Goal: Find specific page/section: Find specific page/section

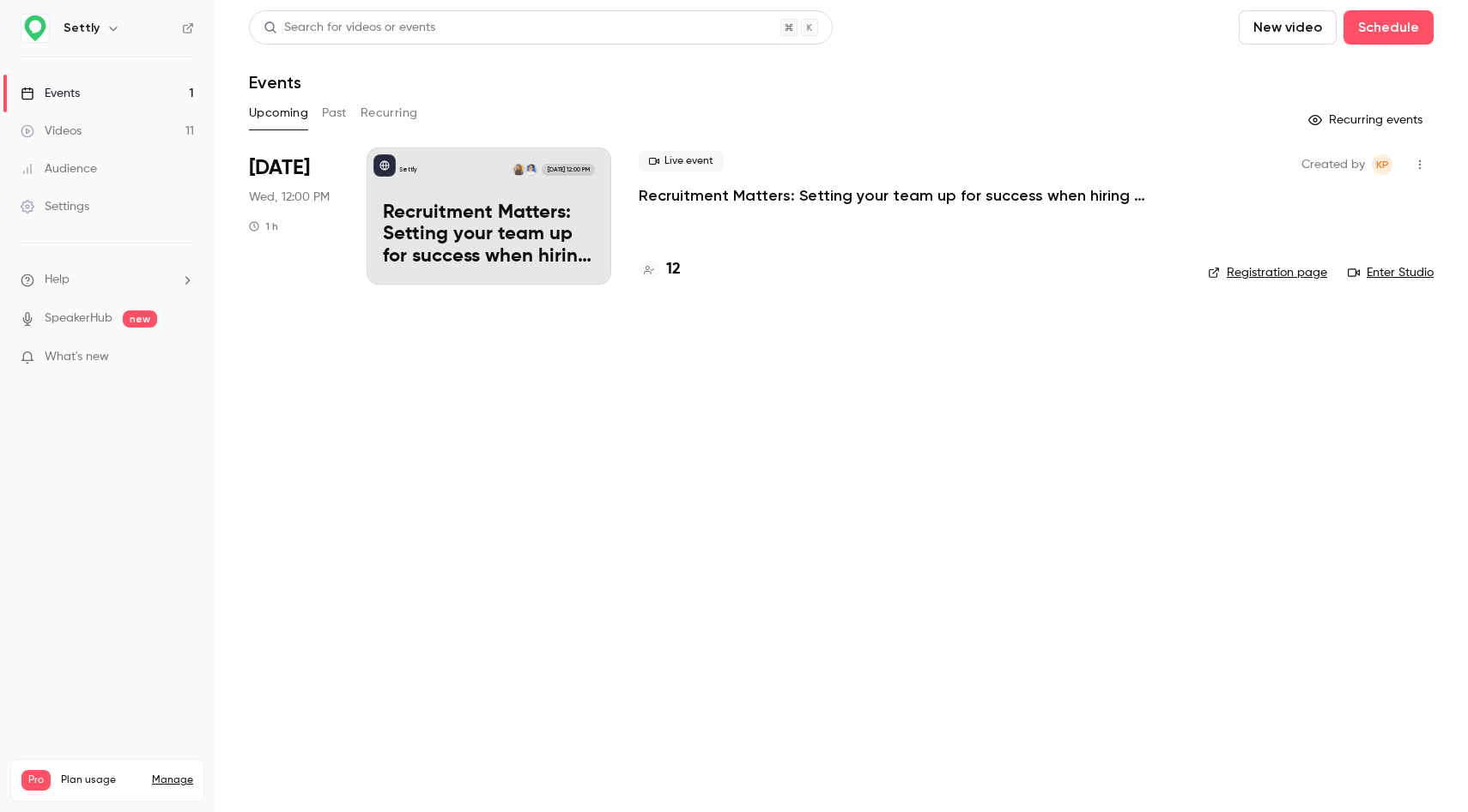
click at [663, 264] on div "12" at bounding box center [659, 270] width 42 height 23
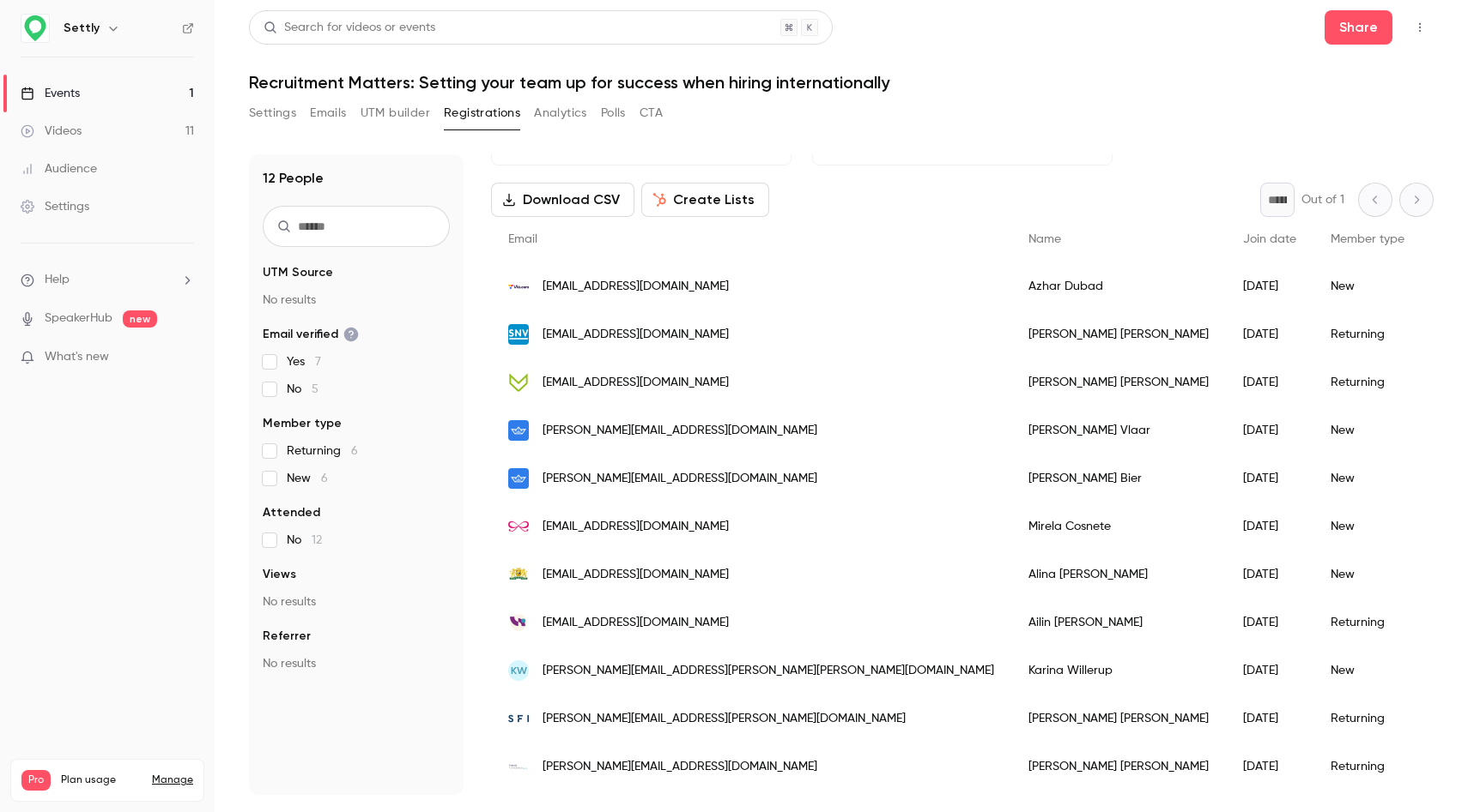
scroll to position [57, 0]
drag, startPoint x: 837, startPoint y: 287, endPoint x: 760, endPoint y: 287, distance: 77.0
click at [1011, 287] on div "[PERSON_NAME]" at bounding box center [1118, 285] width 214 height 48
copy div "[PERSON_NAME]"
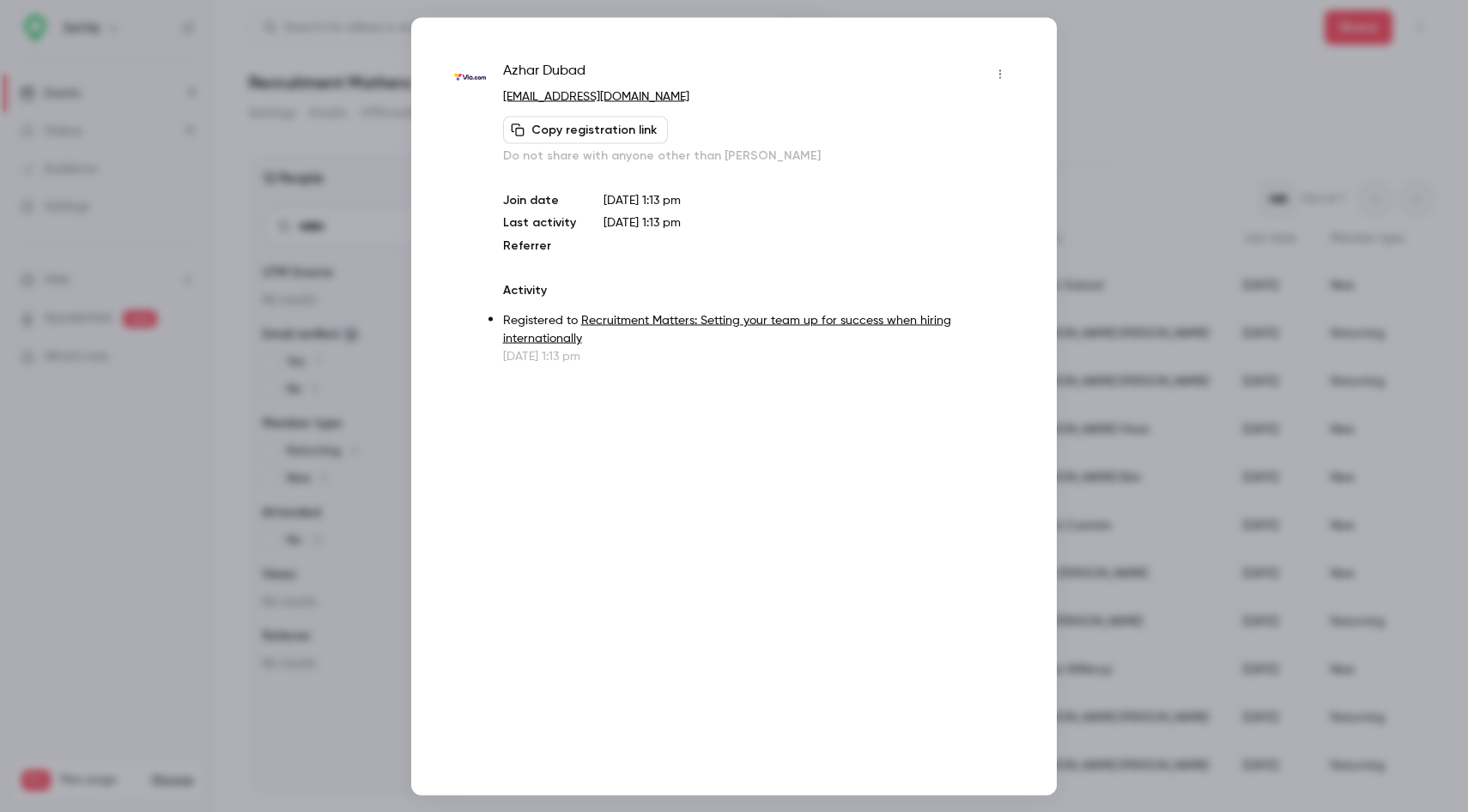
click at [332, 204] on div at bounding box center [734, 406] width 1468 height 812
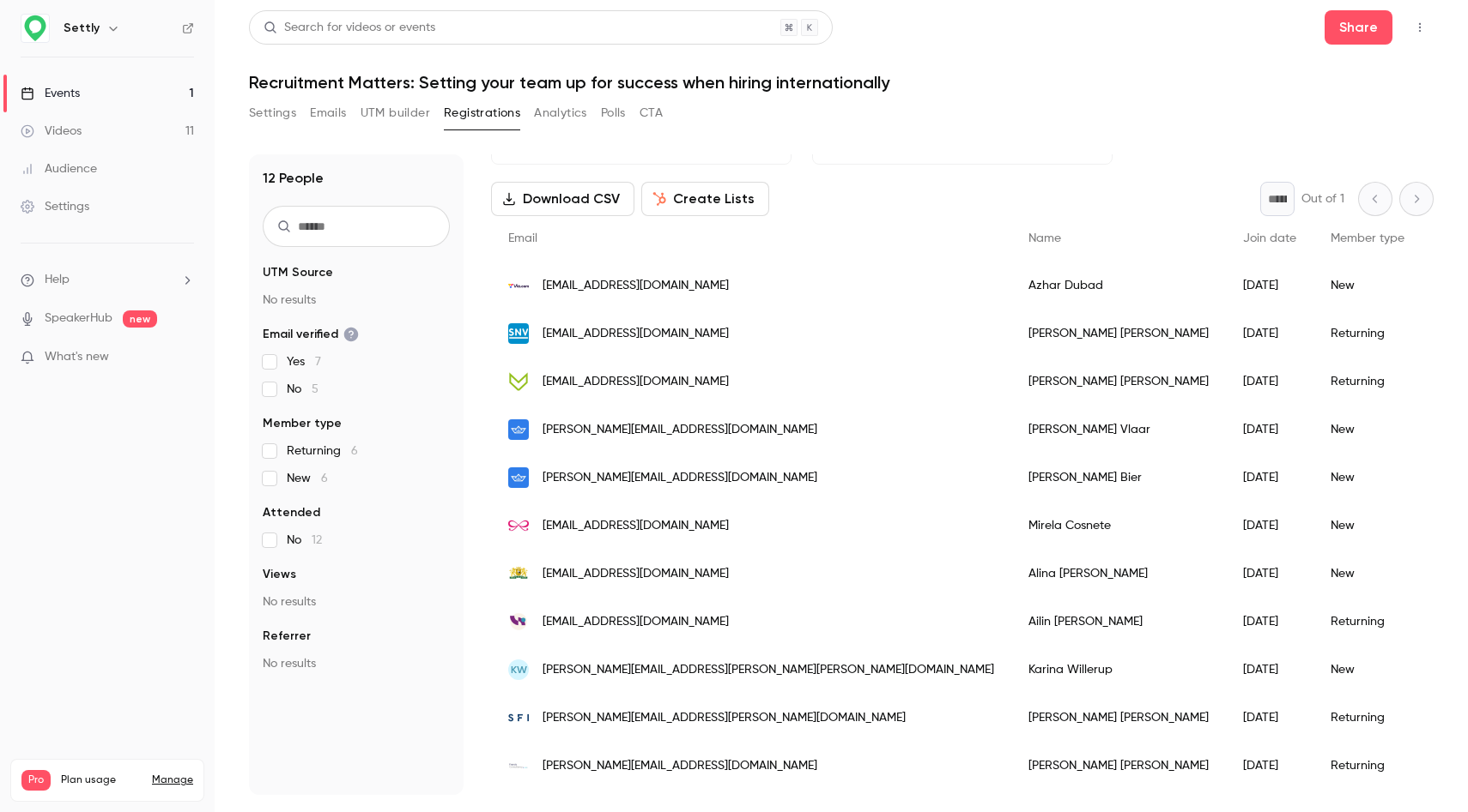
scroll to position [100, 0]
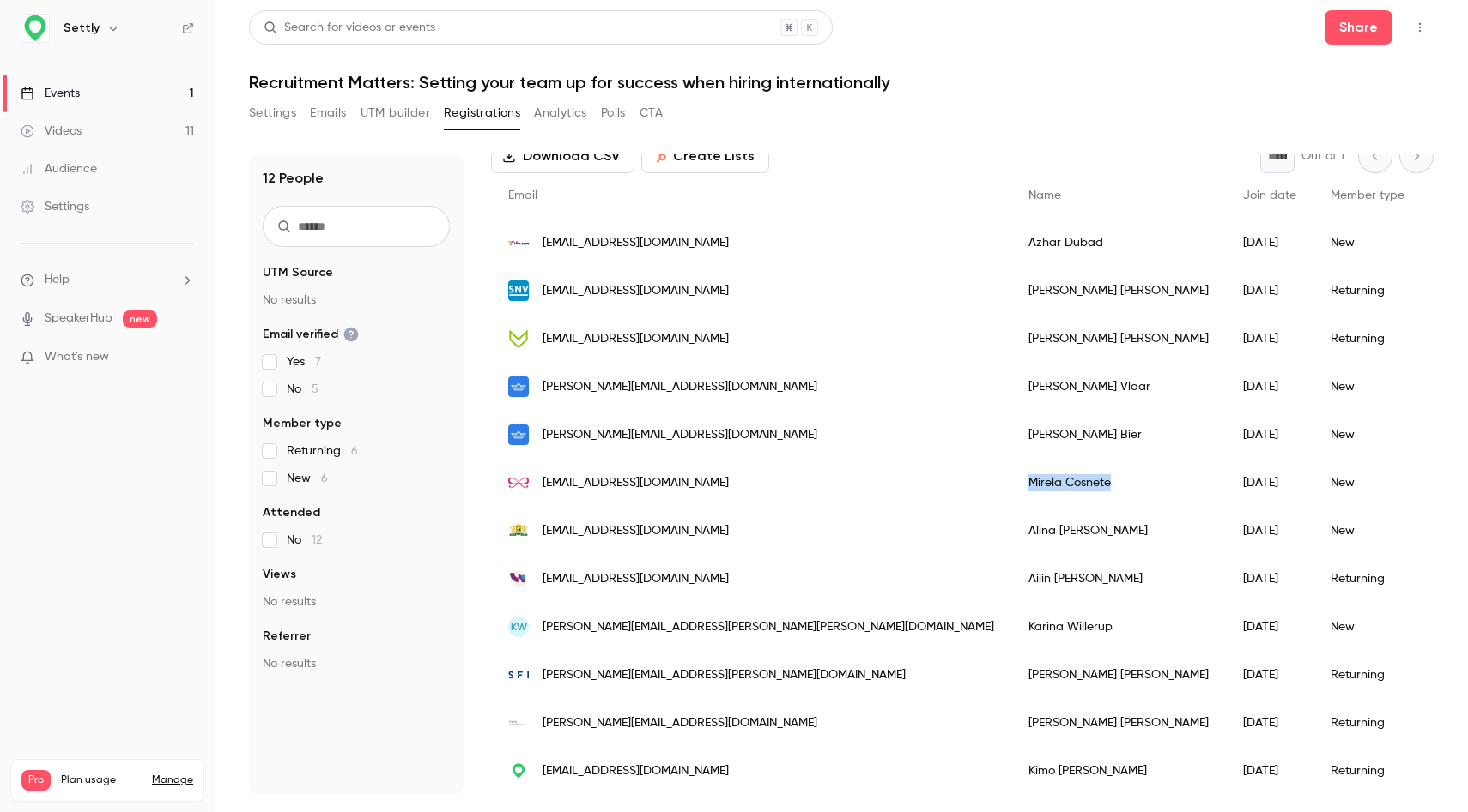
drag, startPoint x: 858, startPoint y: 489, endPoint x: 761, endPoint y: 488, distance: 97.0
click at [1011, 488] on div "[PERSON_NAME]" at bounding box center [1118, 483] width 214 height 48
copy div "[PERSON_NAME]"
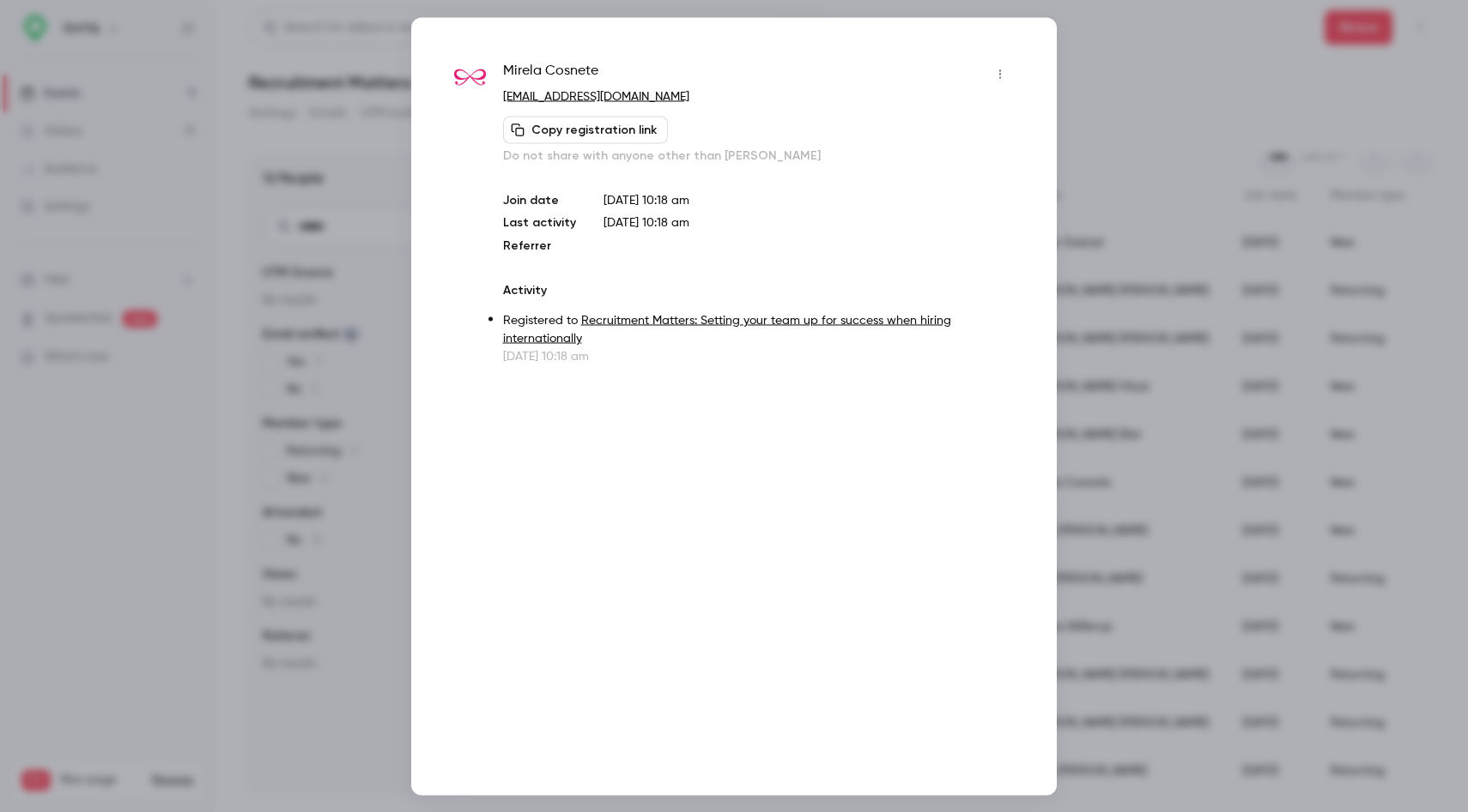
click at [1122, 36] on div at bounding box center [734, 406] width 1468 height 812
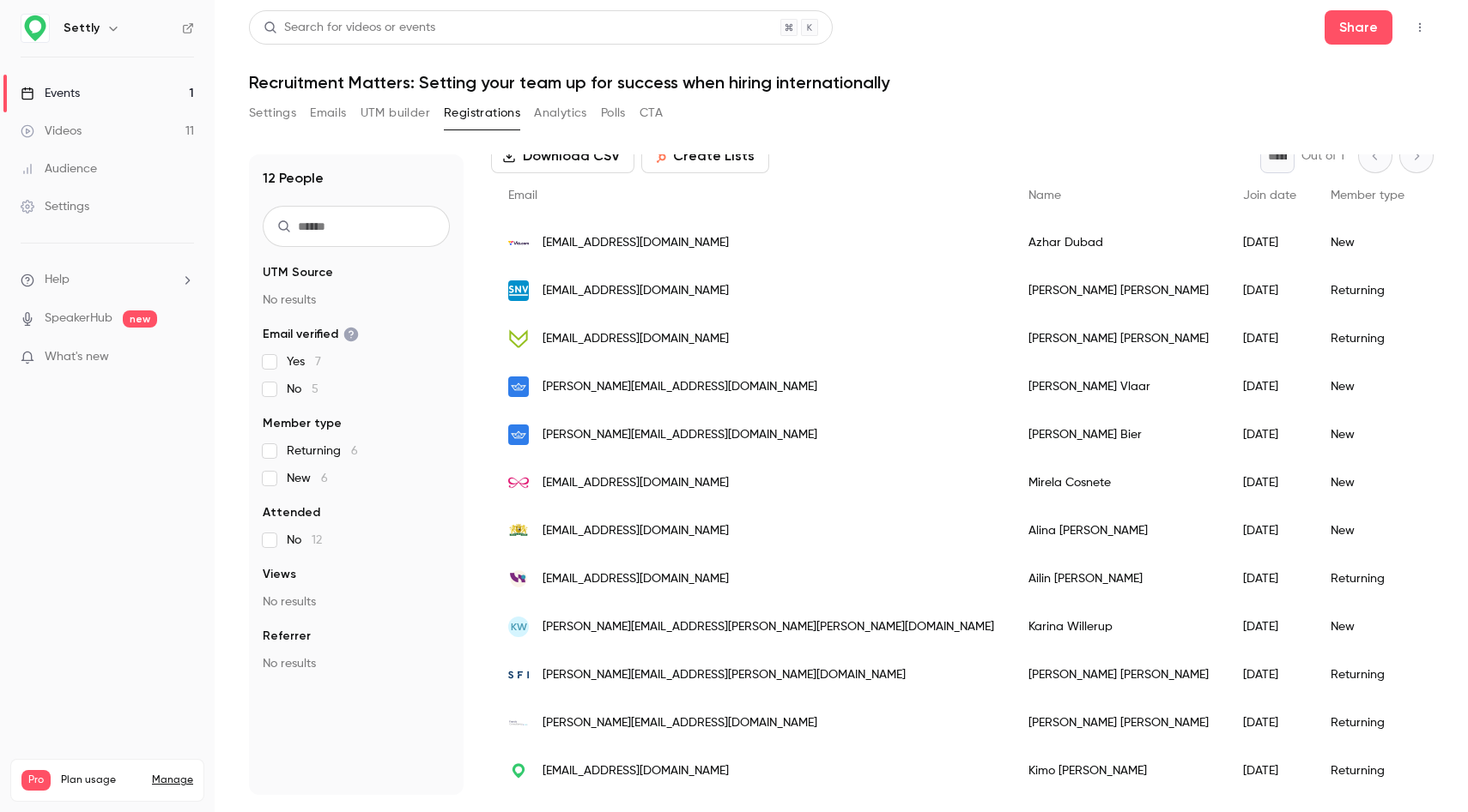
scroll to position [0, 0]
